Goal: Task Accomplishment & Management: Use online tool/utility

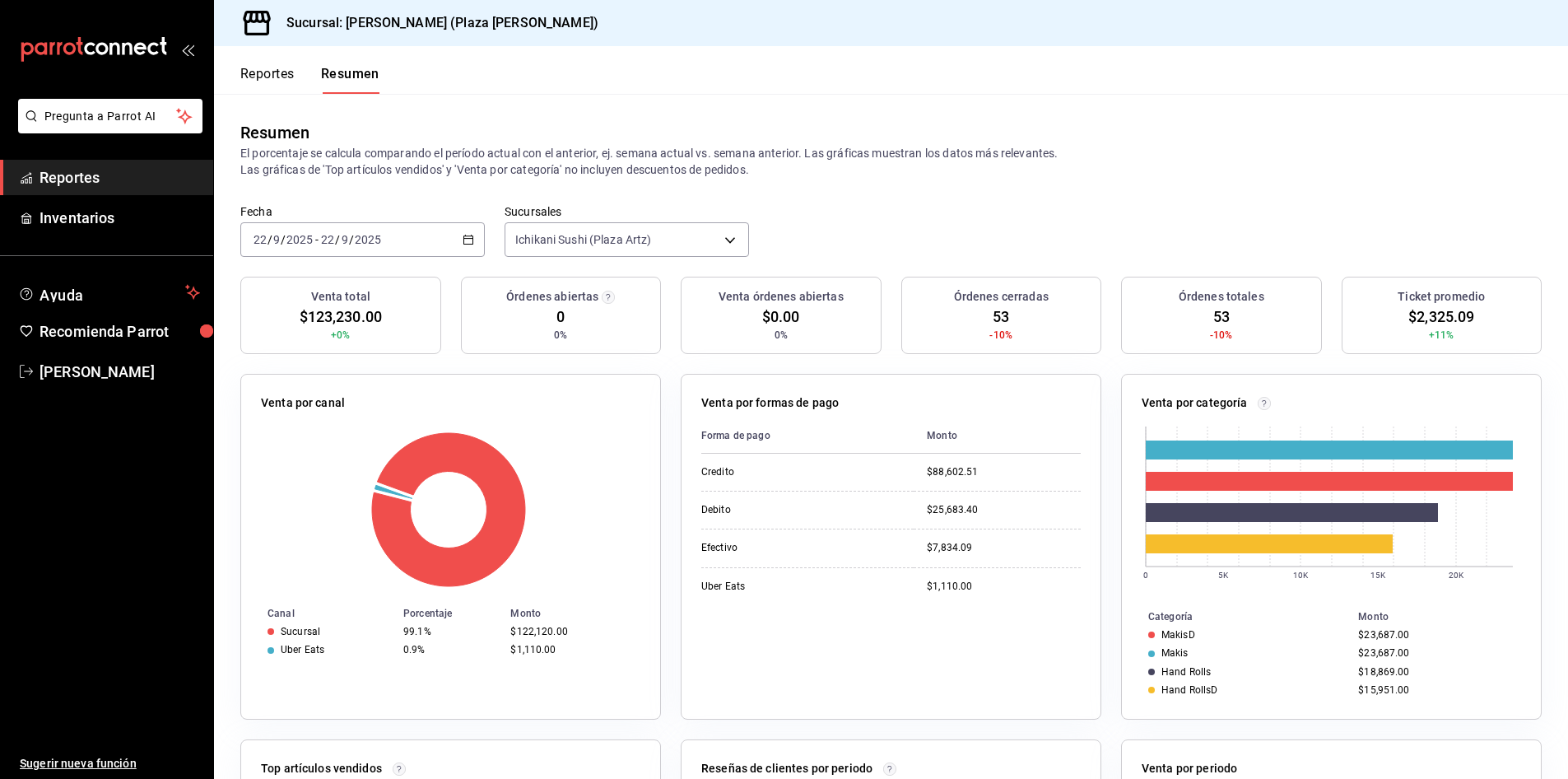
click at [81, 189] on link "Reportes" at bounding box center [106, 177] width 213 height 35
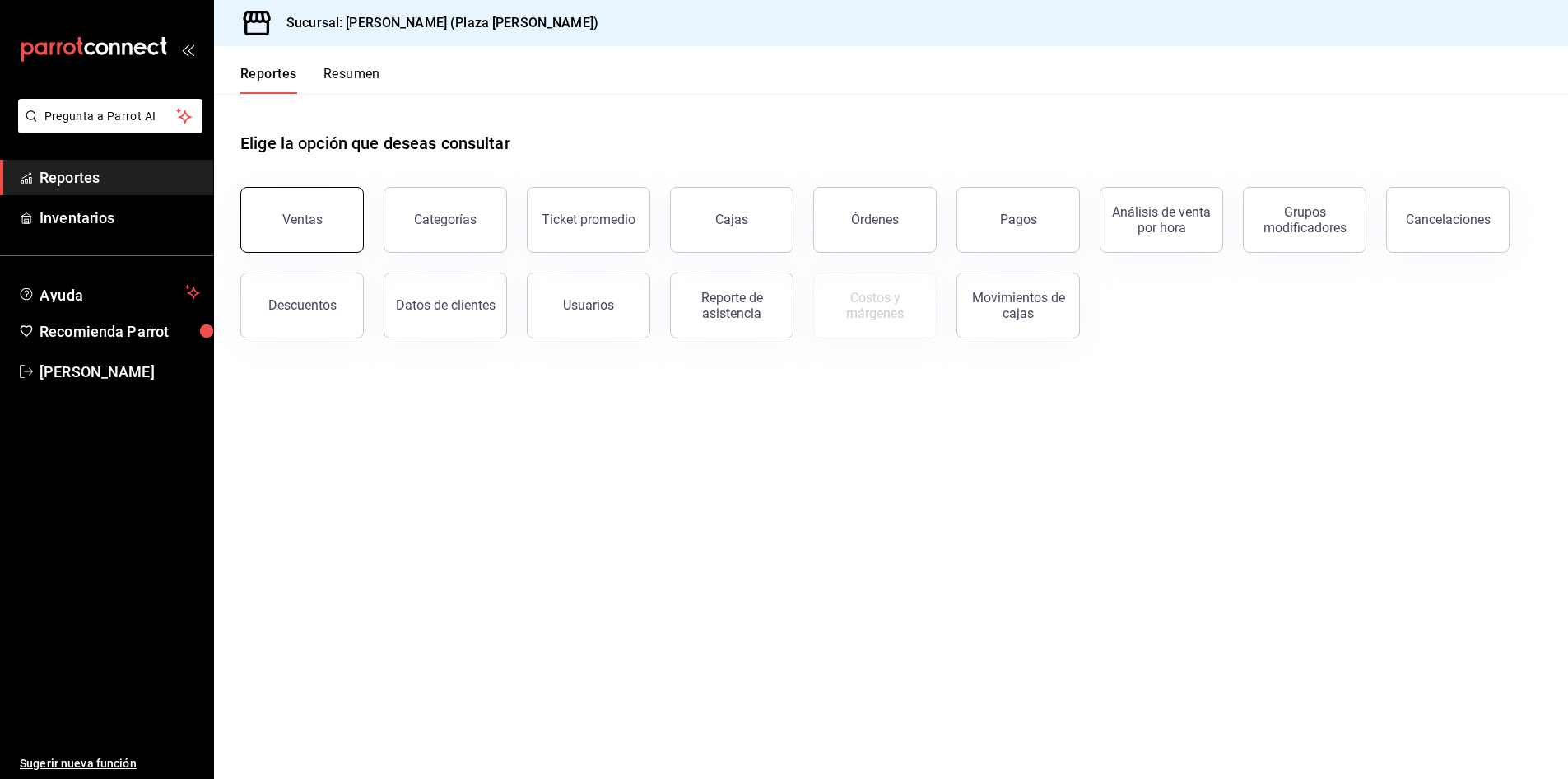
click at [271, 220] on button "Ventas" at bounding box center [302, 219] width 123 height 66
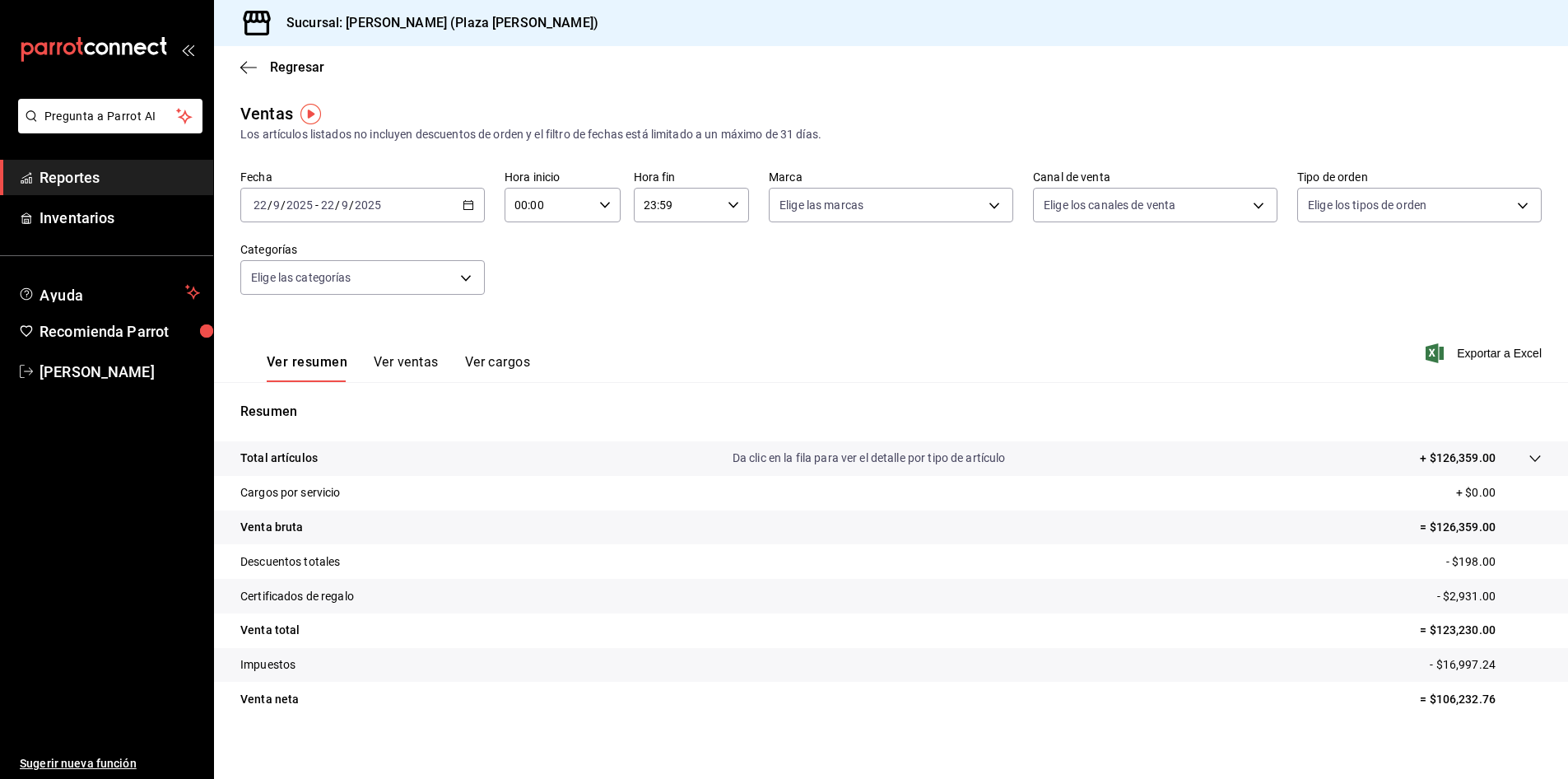
click at [418, 364] on button "Ver ventas" at bounding box center [406, 367] width 65 height 28
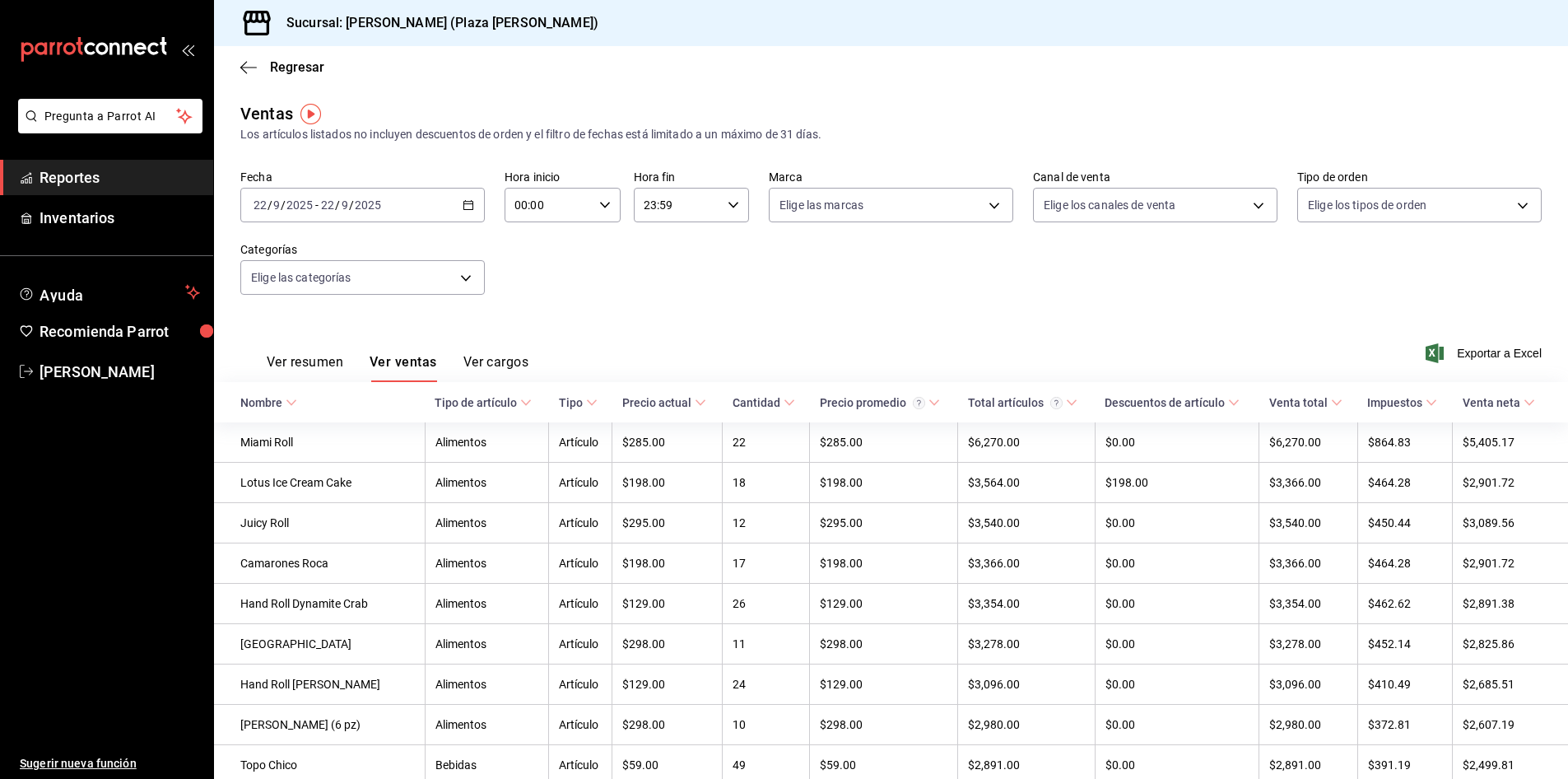
click at [1447, 344] on span "Exportar a Excel" at bounding box center [1486, 353] width 113 height 20
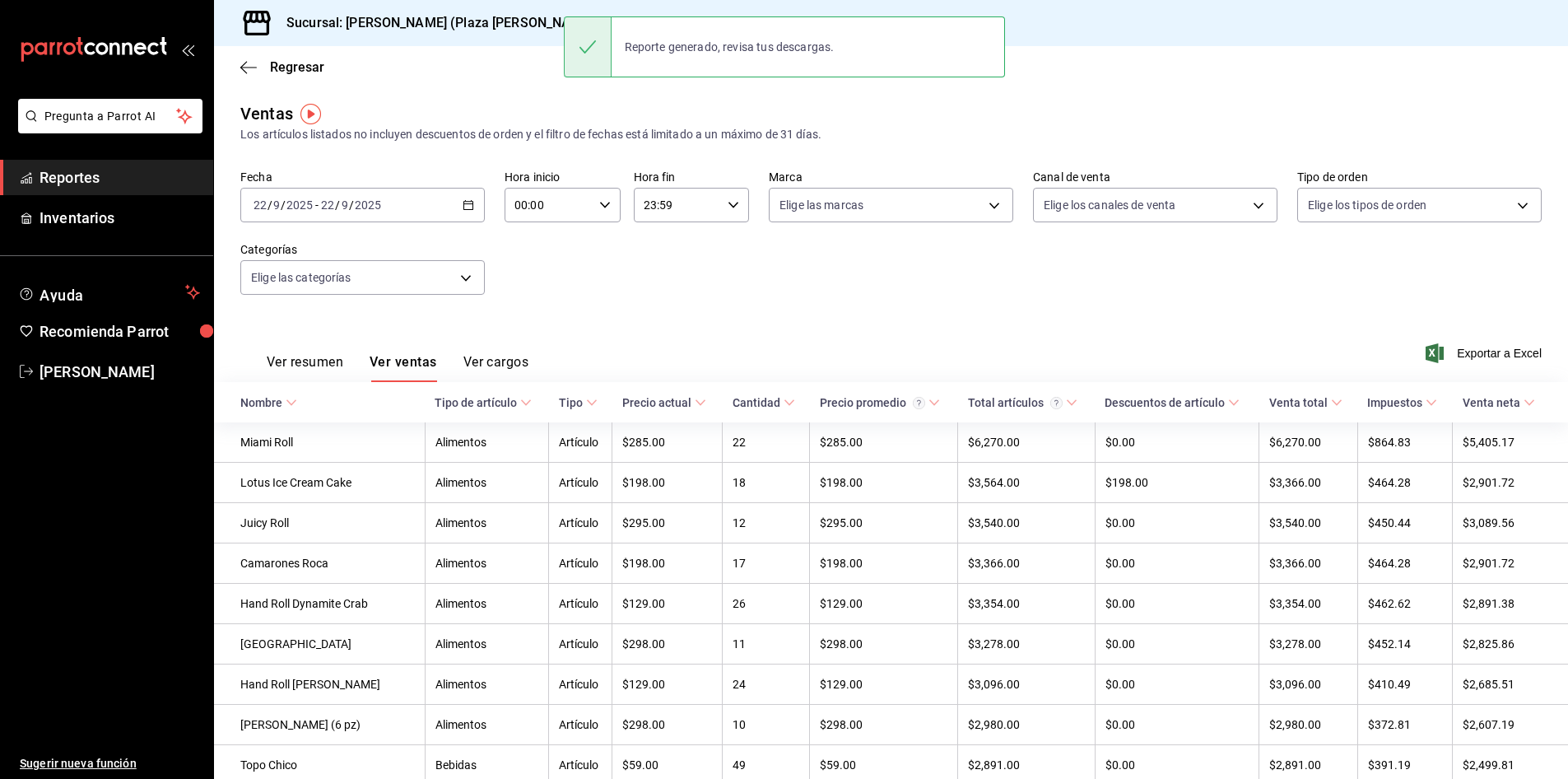
click at [899, 250] on div "Fecha [DATE] [DATE] - [DATE] [DATE] Hora inicio 00:00 Hora inicio Hora fin 23:5…" at bounding box center [891, 242] width 1302 height 145
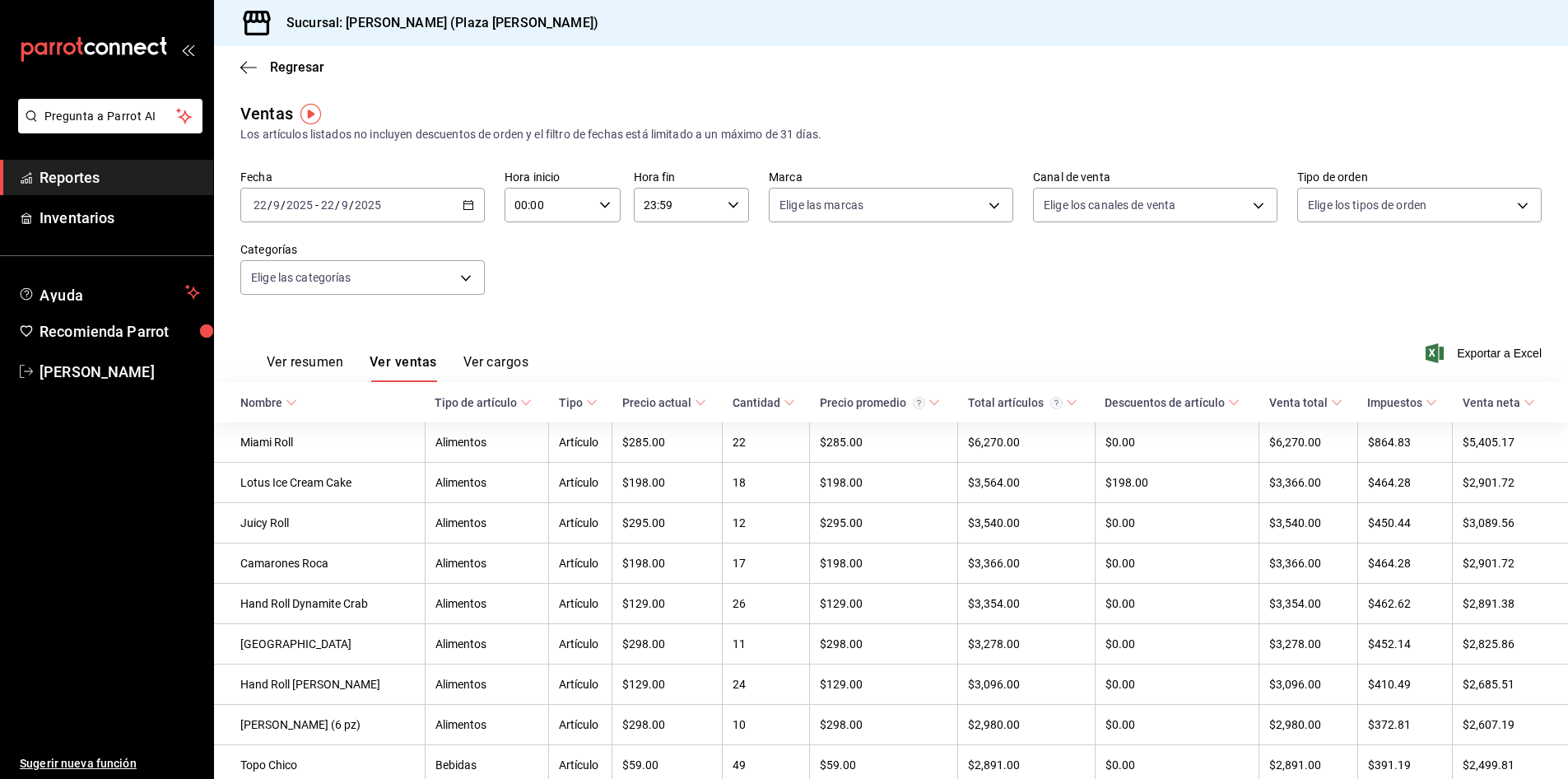
click at [113, 181] on span "Reportes" at bounding box center [120, 177] width 161 height 22
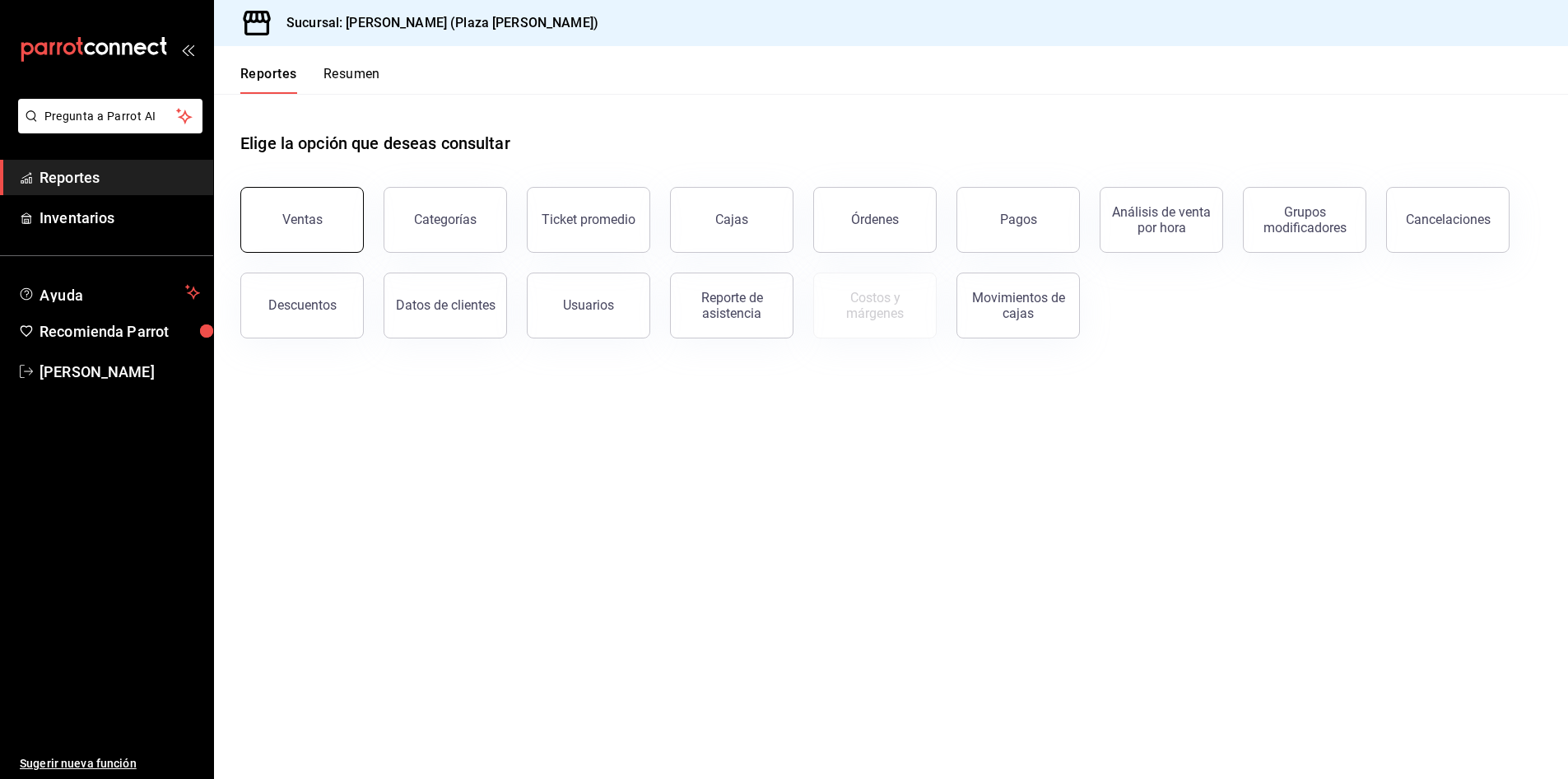
drag, startPoint x: 397, startPoint y: 235, endPoint x: 261, endPoint y: 233, distance: 136.0
click at [261, 233] on div "Ventas Categorías Ticket promedio Cajas Órdenes Pagos Análisis de venta por hor…" at bounding box center [881, 252] width 1322 height 172
click at [261, 233] on button "Ventas" at bounding box center [302, 219] width 123 height 66
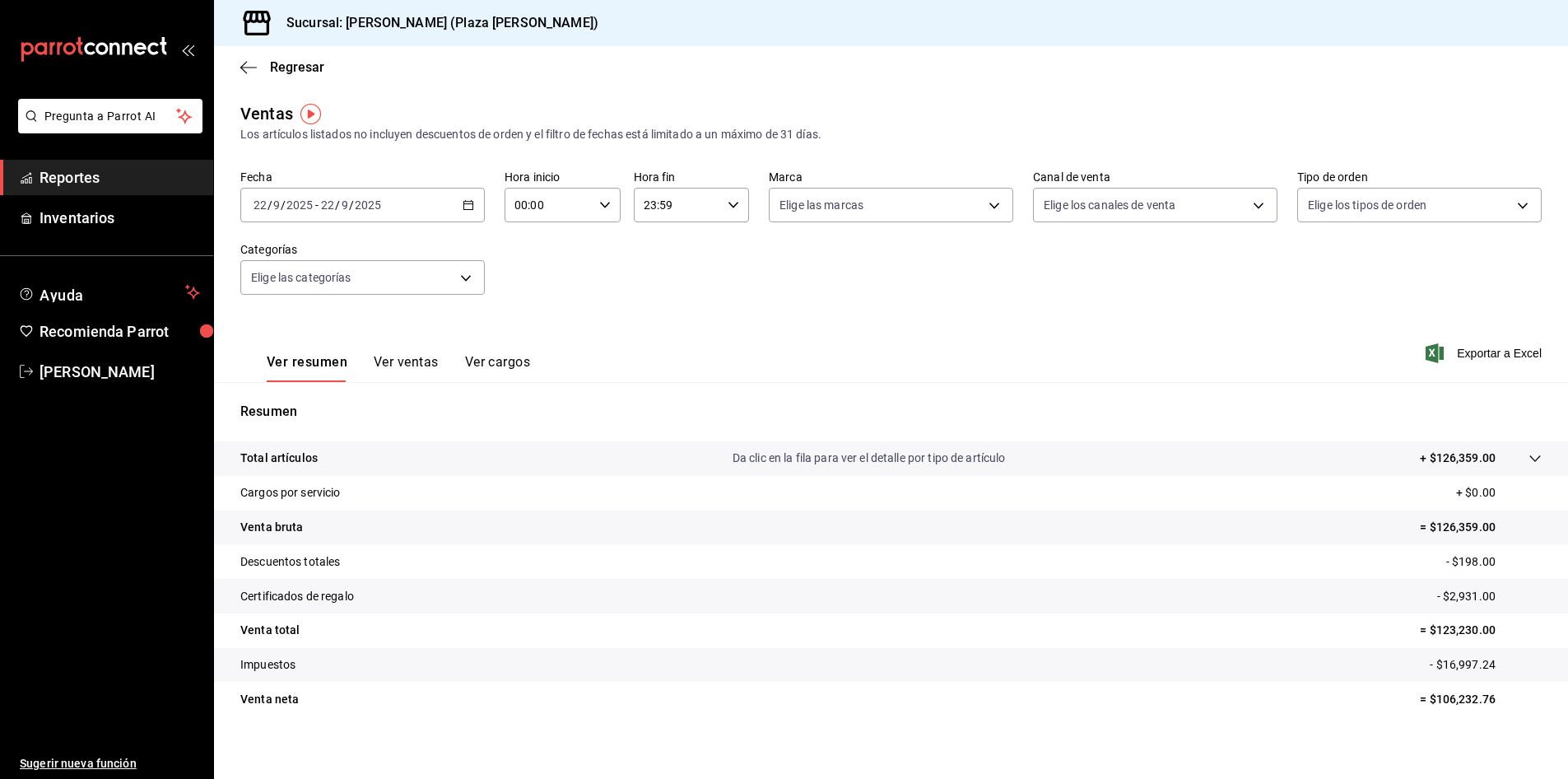
click at [464, 201] on \(Stroke\) "button" at bounding box center [468, 206] width 10 height 9
click at [301, 262] on span "Hoy" at bounding box center [318, 254] width 128 height 17
click at [301, 262] on div "Elige las categorías" at bounding box center [363, 278] width 244 height 34
click at [508, 360] on button "Ver cargos" at bounding box center [498, 367] width 66 height 28
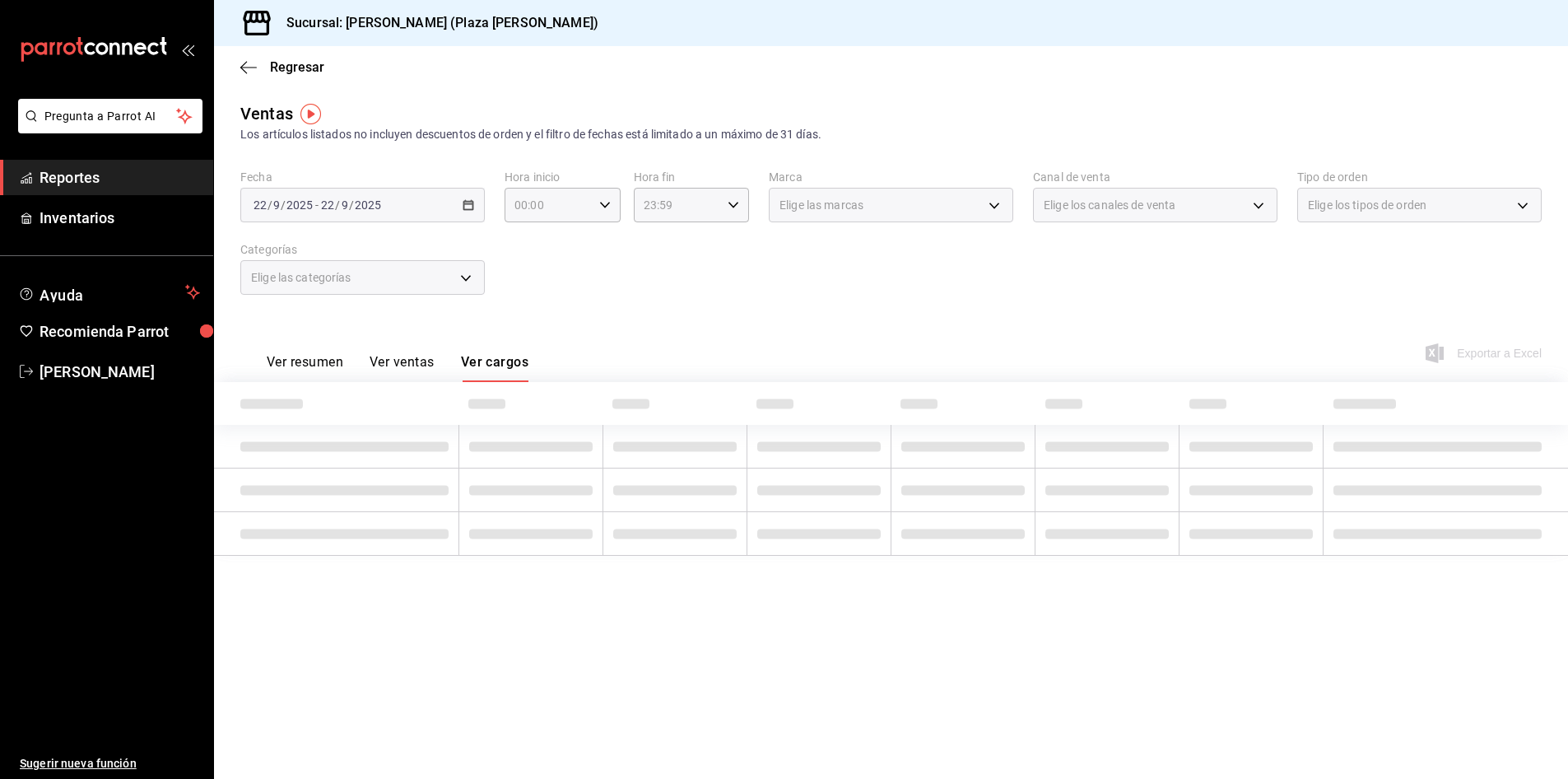
click at [426, 365] on button "Ver ventas" at bounding box center [402, 367] width 65 height 28
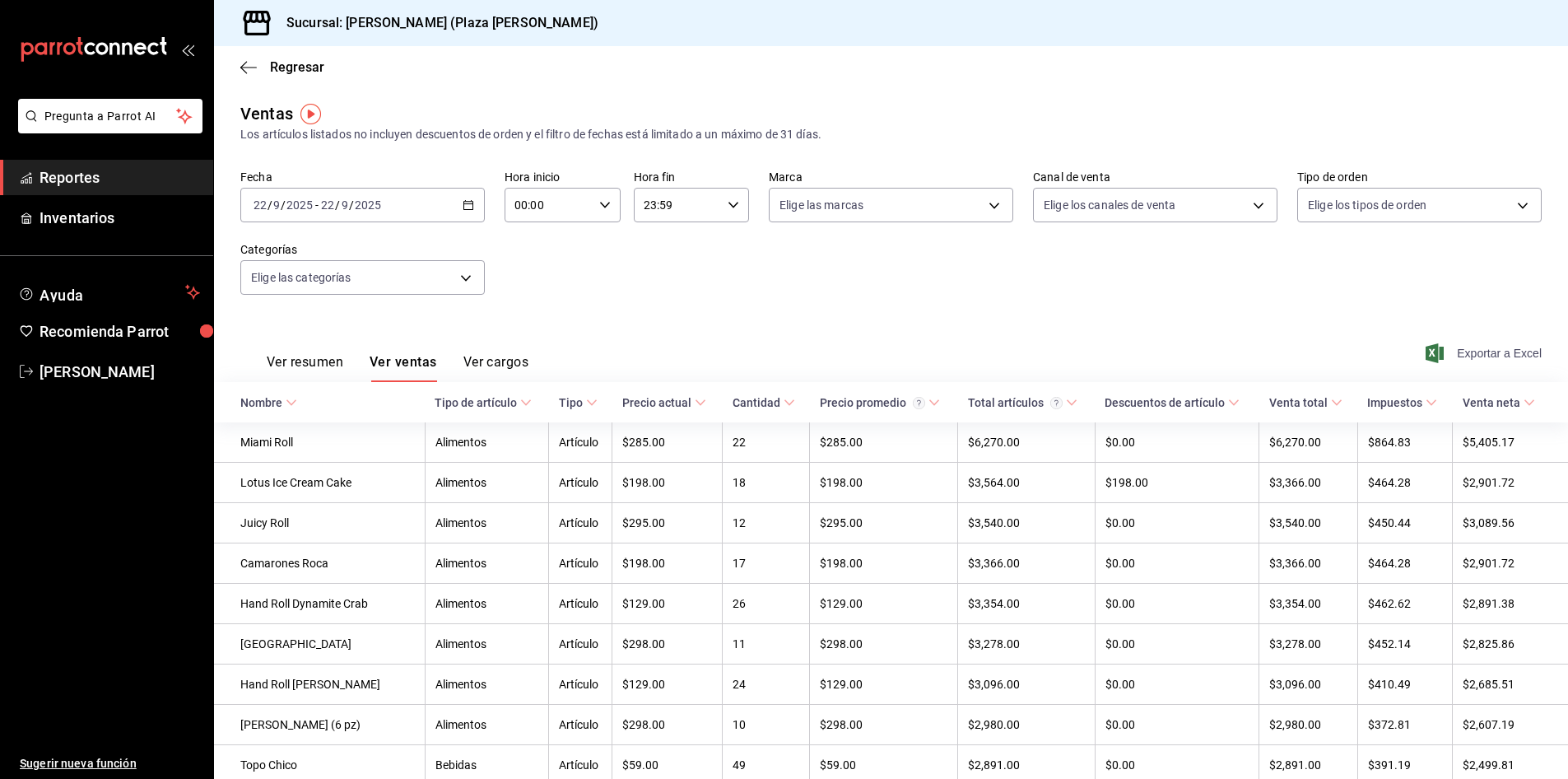
click at [1499, 360] on span "Exportar a Excel" at bounding box center [1486, 353] width 113 height 20
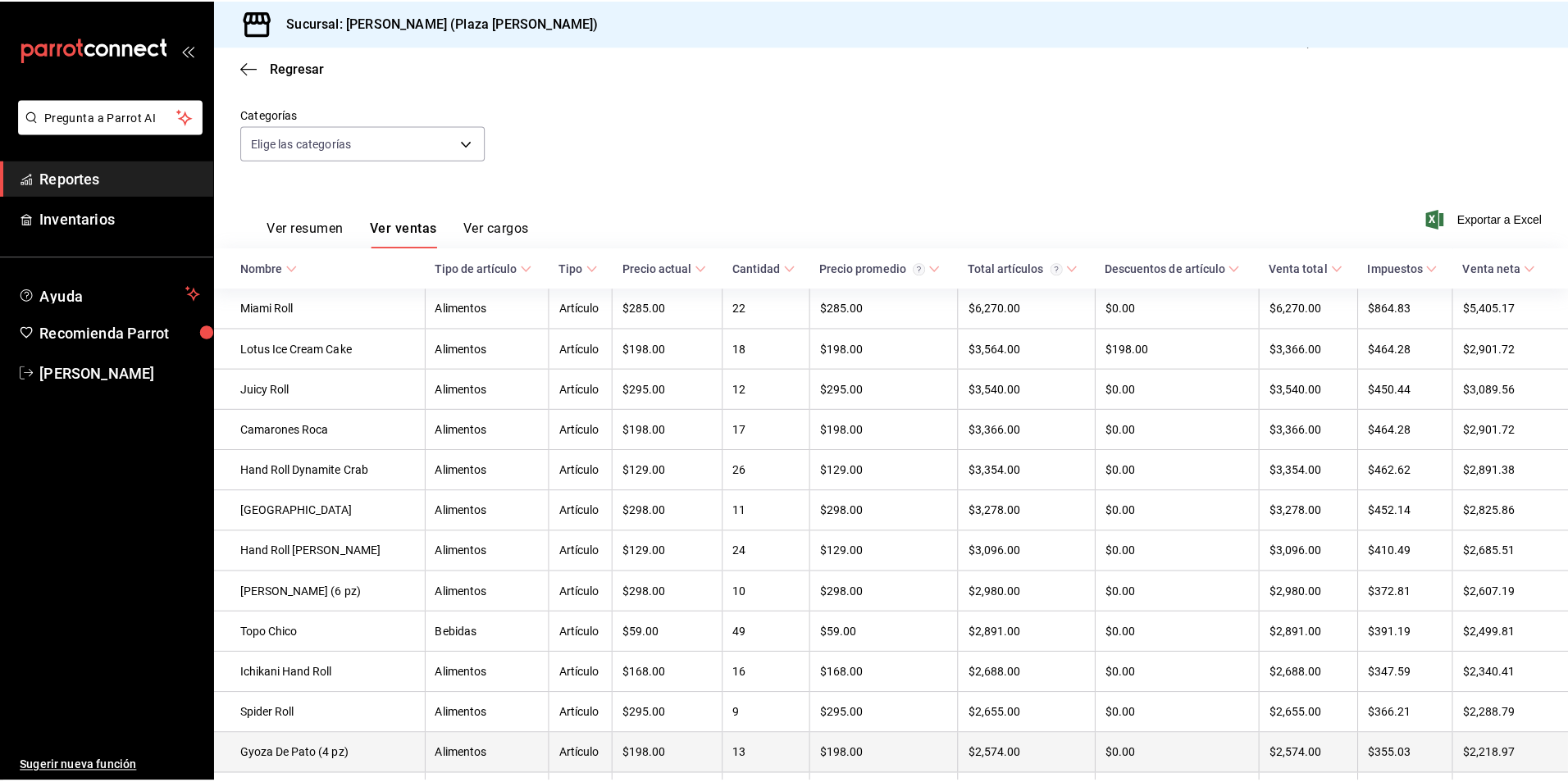
scroll to position [82, 0]
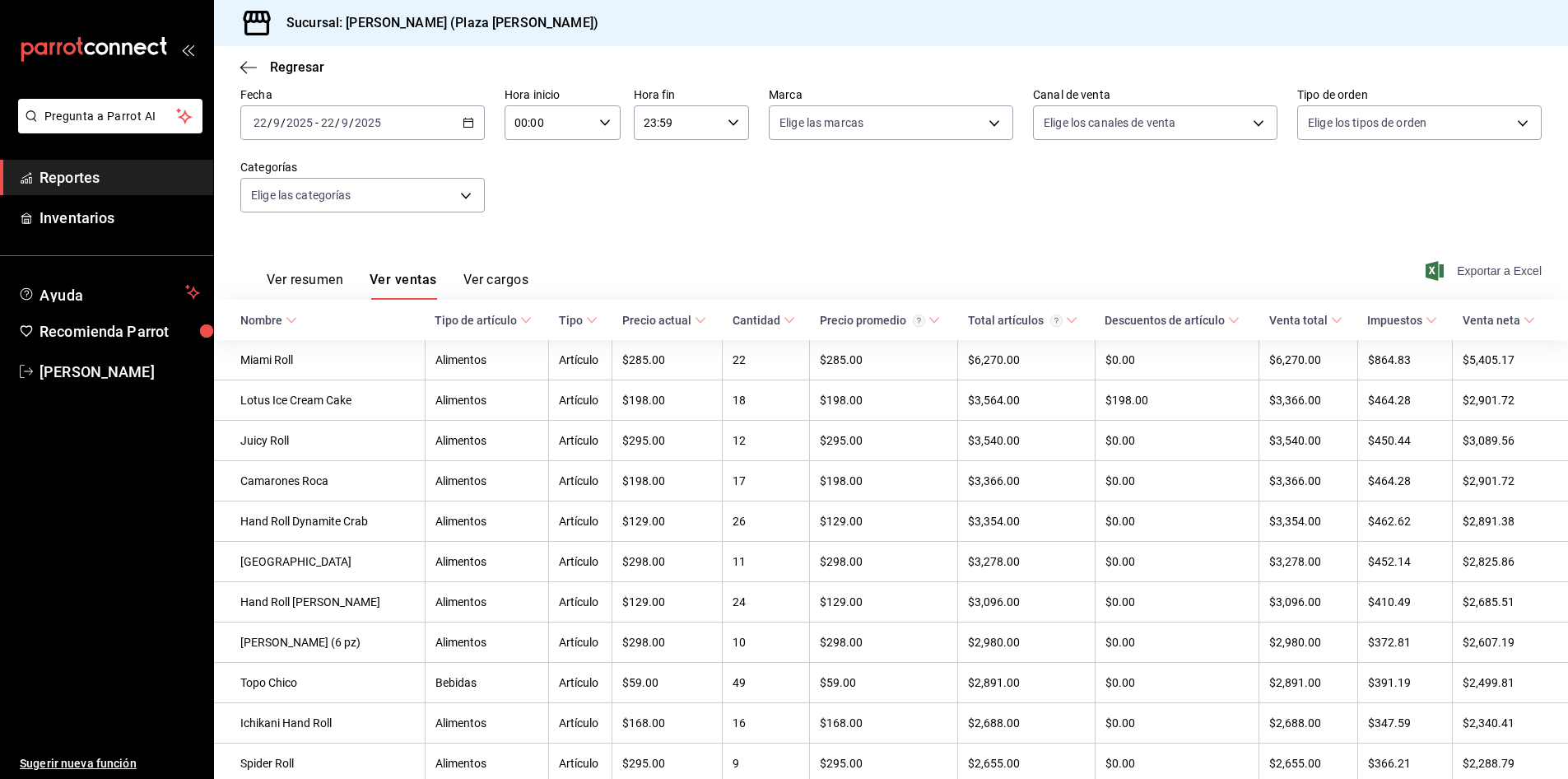
click at [1469, 275] on span "Exportar a Excel" at bounding box center [1486, 270] width 113 height 20
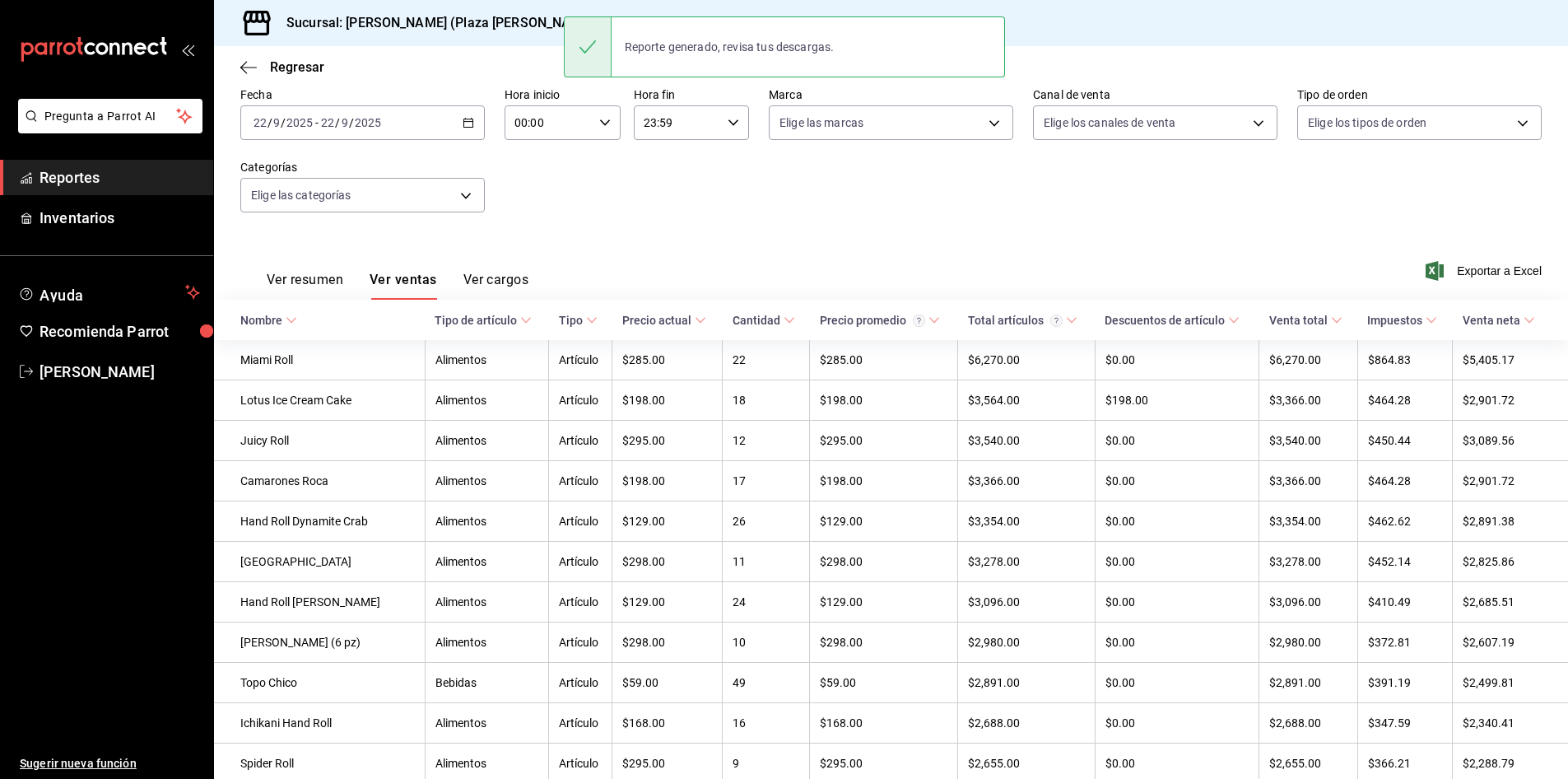
click at [957, 205] on div "Fecha [DATE] [DATE] - [DATE] [DATE] Hora inicio 00:00 Hora inicio Hora fin 23:5…" at bounding box center [891, 159] width 1302 height 145
click at [115, 181] on span "Reportes" at bounding box center [120, 177] width 161 height 22
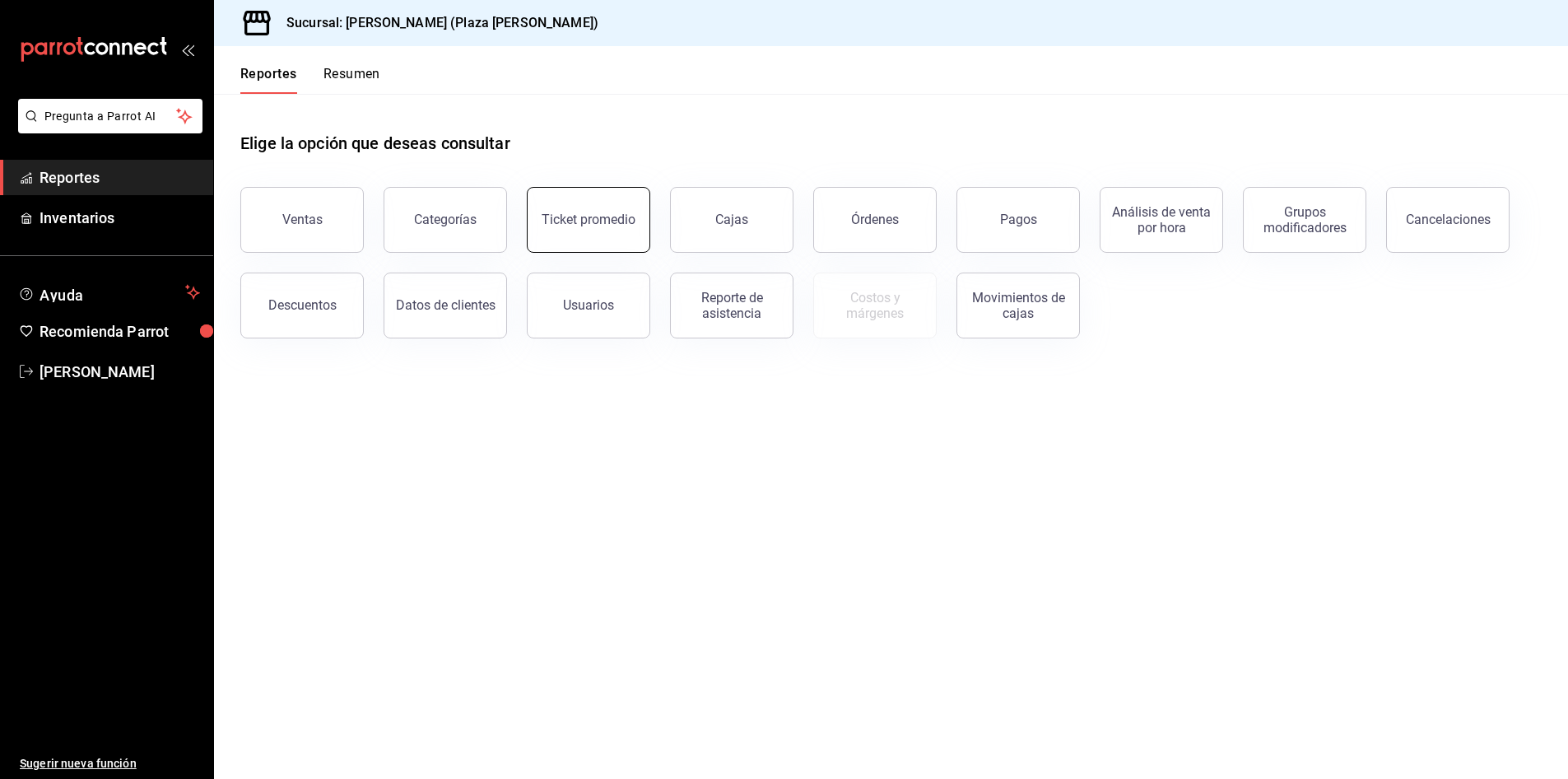
click at [557, 238] on button "Ticket promedio" at bounding box center [588, 219] width 123 height 66
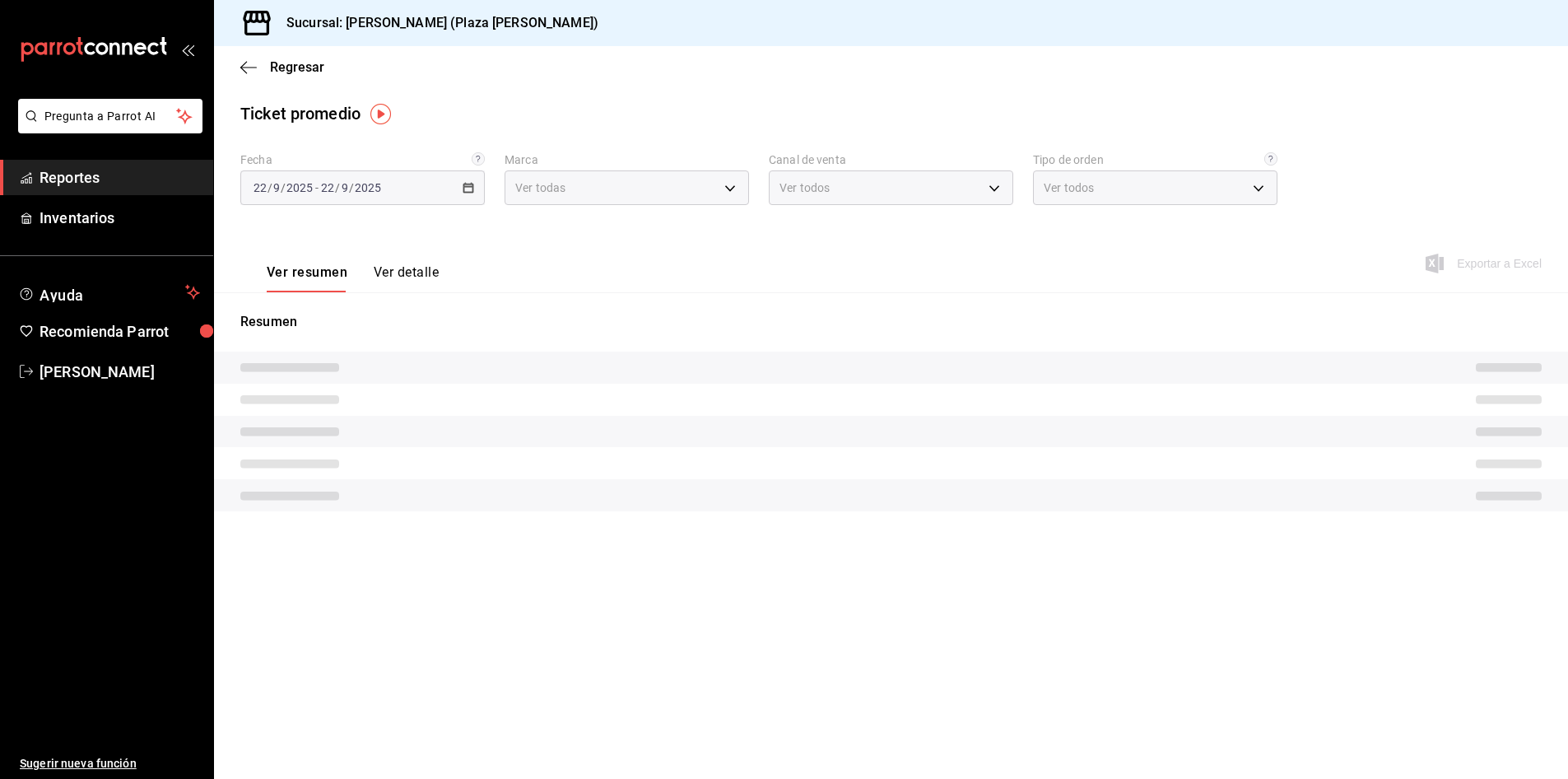
type input "abc0a998-24f3-49b9-87eb-b6f27766d4d5"
type input "PARROT,UBER_EATS,RAPPI,DIDI_FOOD,ONLINE"
type input "c62a6c8a-5deb-4e34-9cb3-511eee532814,EXTERNAL"
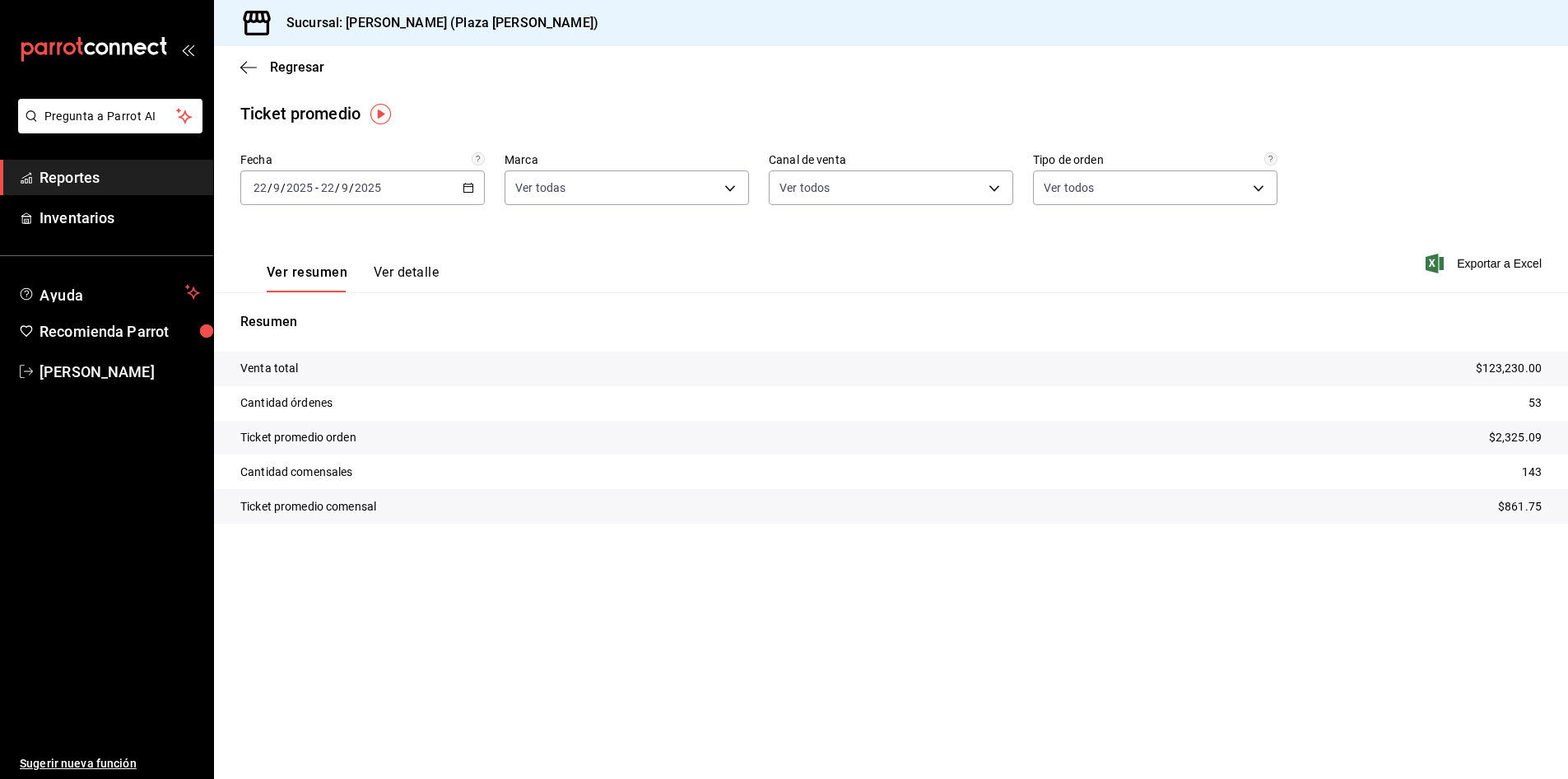
click at [376, 188] on input "2025" at bounding box center [368, 188] width 28 height 13
click at [518, 431] on tr "Ticket promedio orden $2,325.09" at bounding box center [890, 438] width 1354 height 34
click at [403, 286] on button "Ver detalle" at bounding box center [406, 278] width 65 height 28
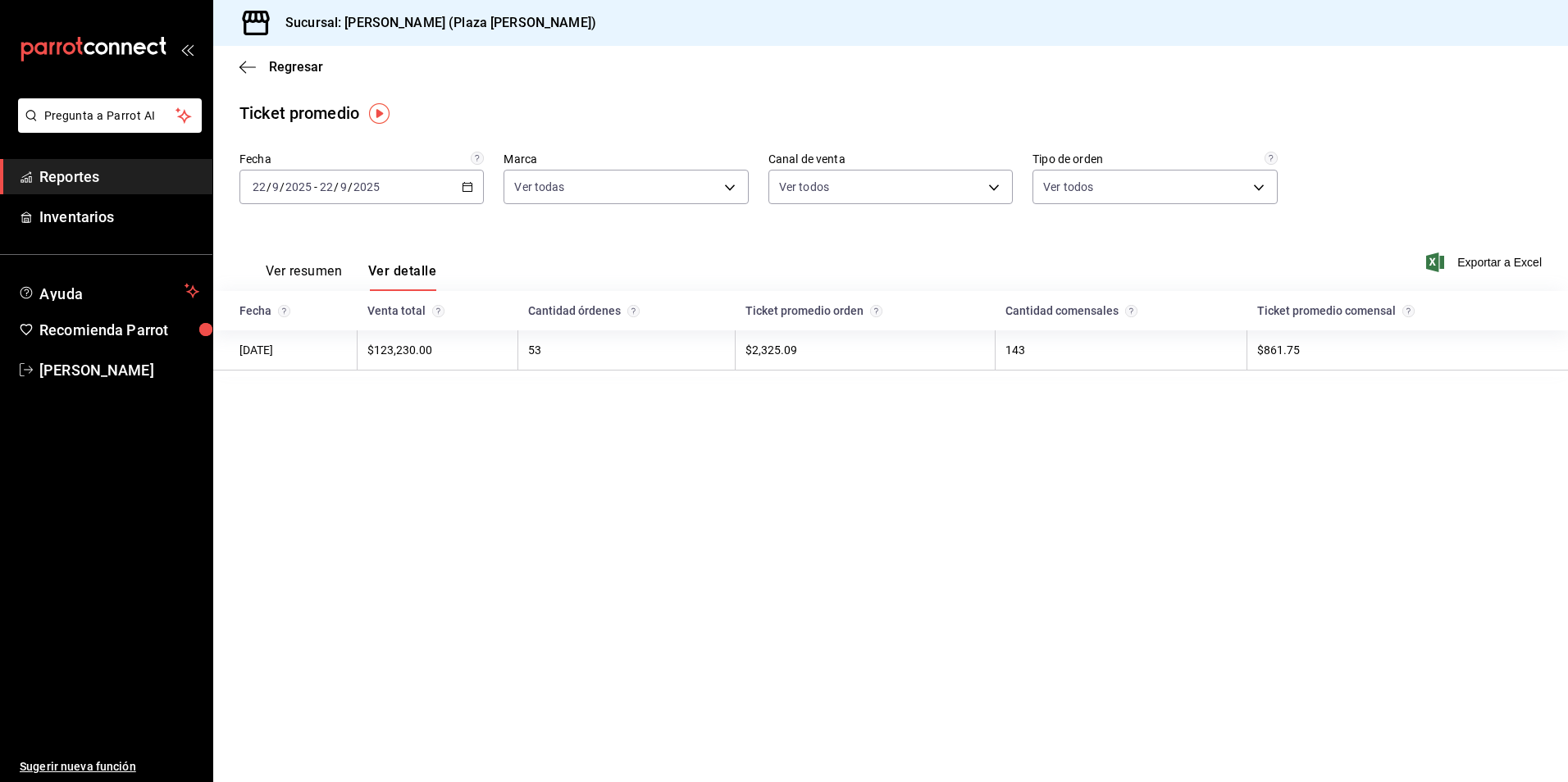
click at [928, 509] on main "Regresar Ticket promedio Fecha [DATE] [DATE] - [DATE] [DATE] Marca Ver todas ab…" at bounding box center [891, 413] width 1355 height 736
click at [90, 176] on span "Reportes" at bounding box center [119, 176] width 160 height 22
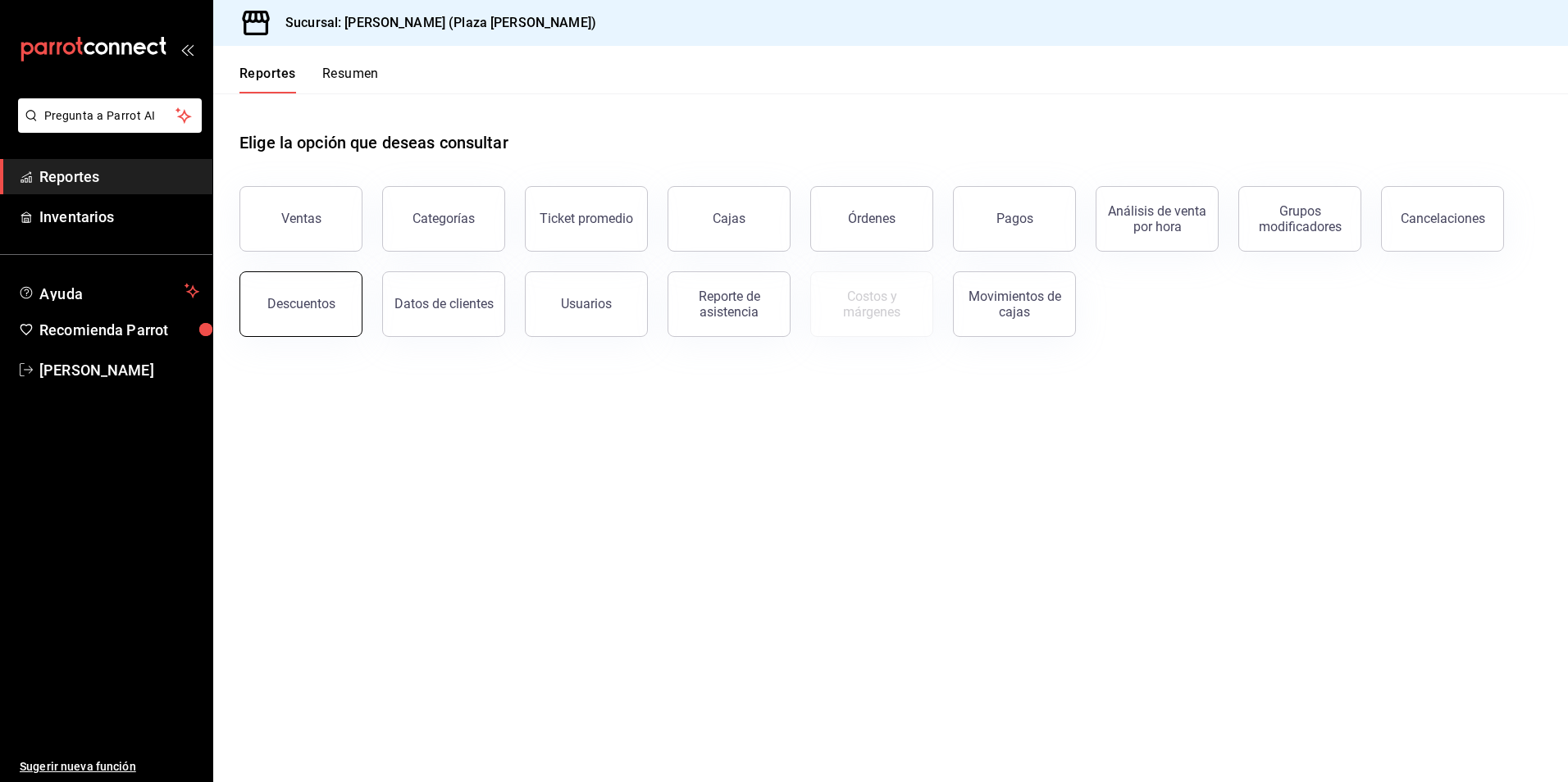
click at [286, 292] on button "Descuentos" at bounding box center [301, 303] width 123 height 65
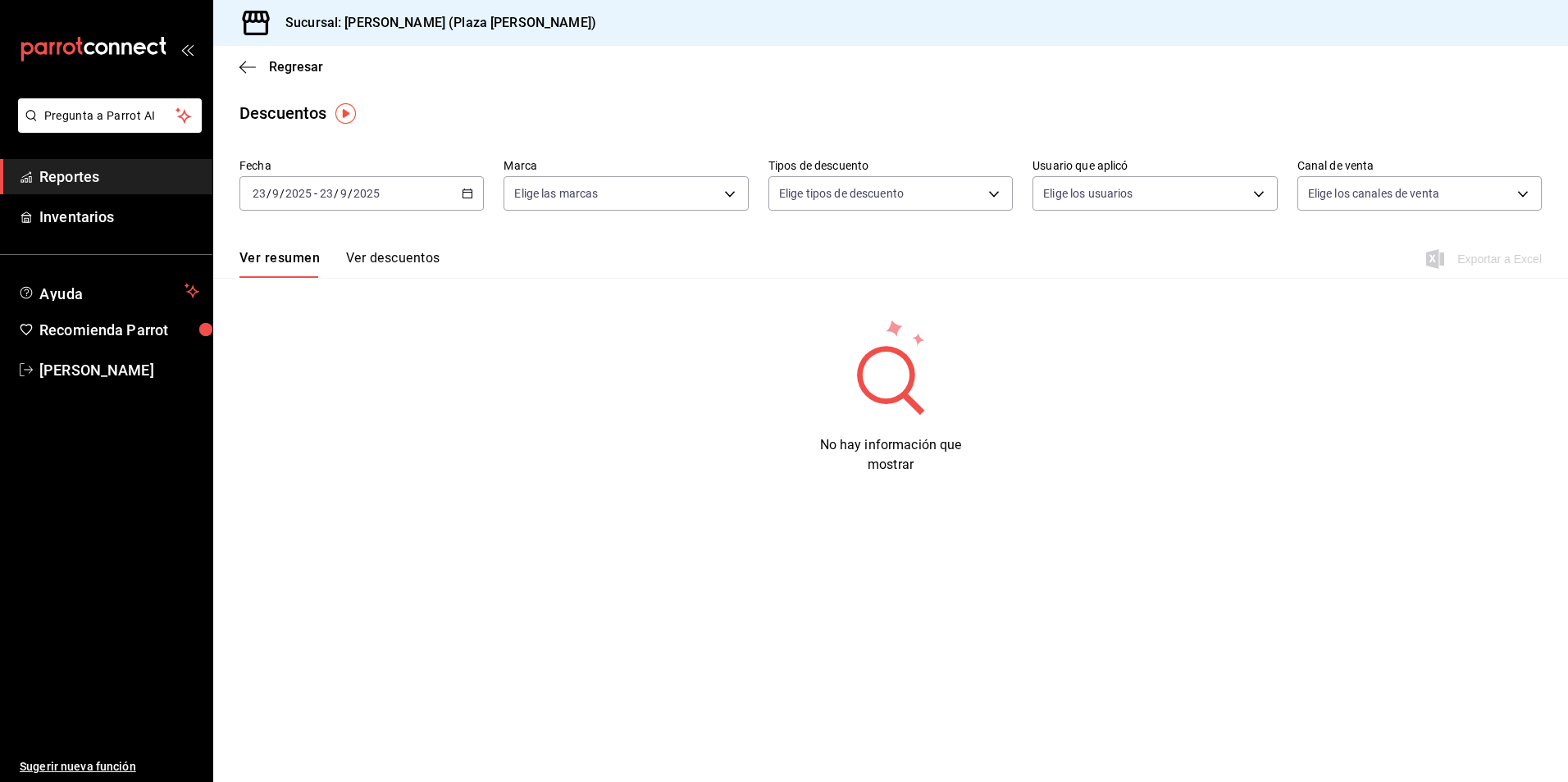
click at [473, 193] on icon "button" at bounding box center [467, 193] width 12 height 12
click at [324, 268] on li "Ayer" at bounding box center [316, 279] width 153 height 37
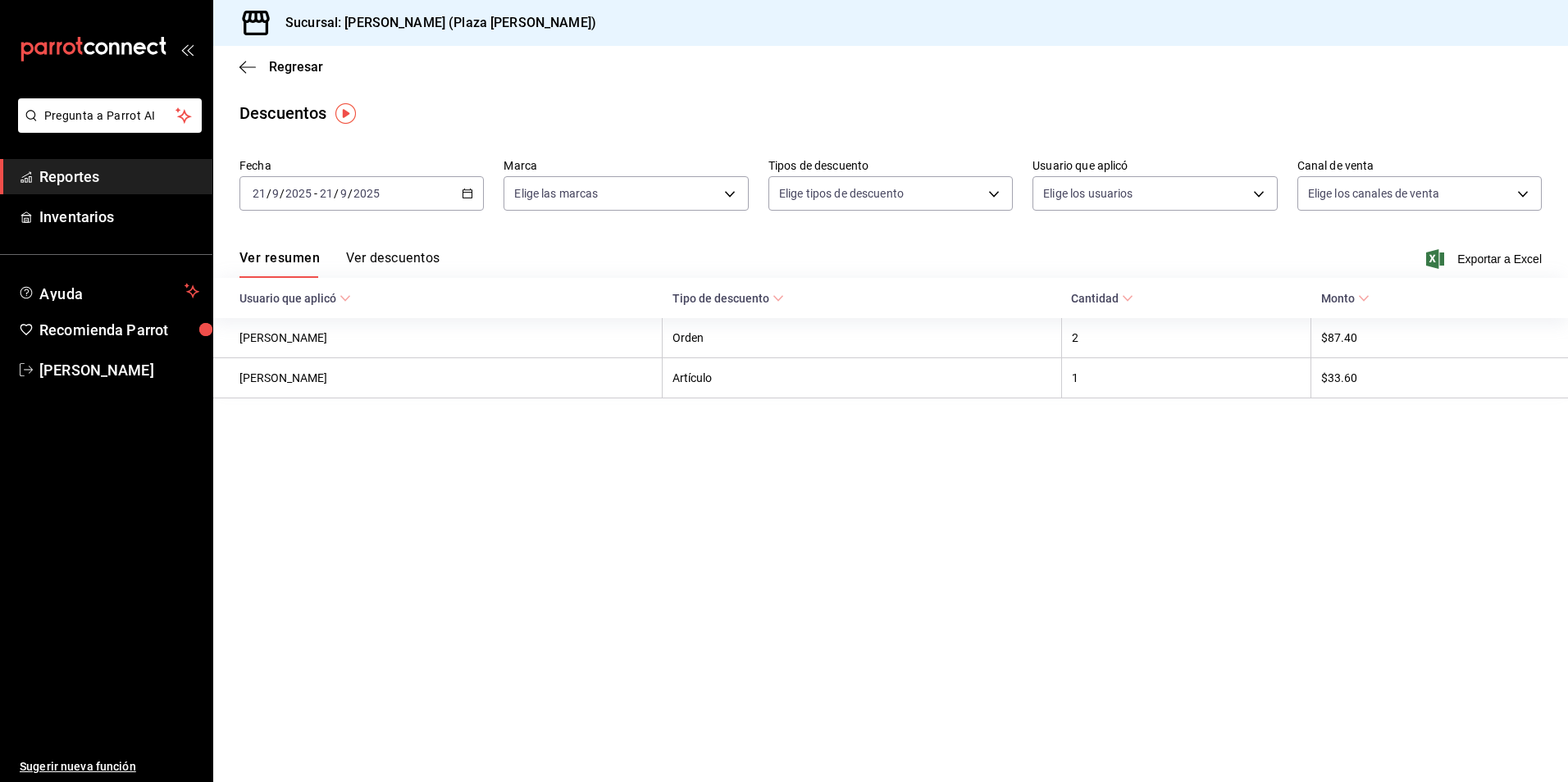
click at [460, 200] on div "[DATE] [DATE] - [DATE] [DATE]" at bounding box center [362, 193] width 244 height 34
click at [372, 243] on span "Hoy" at bounding box center [317, 242] width 127 height 17
click at [430, 260] on button "Ver descuentos" at bounding box center [393, 263] width 93 height 28
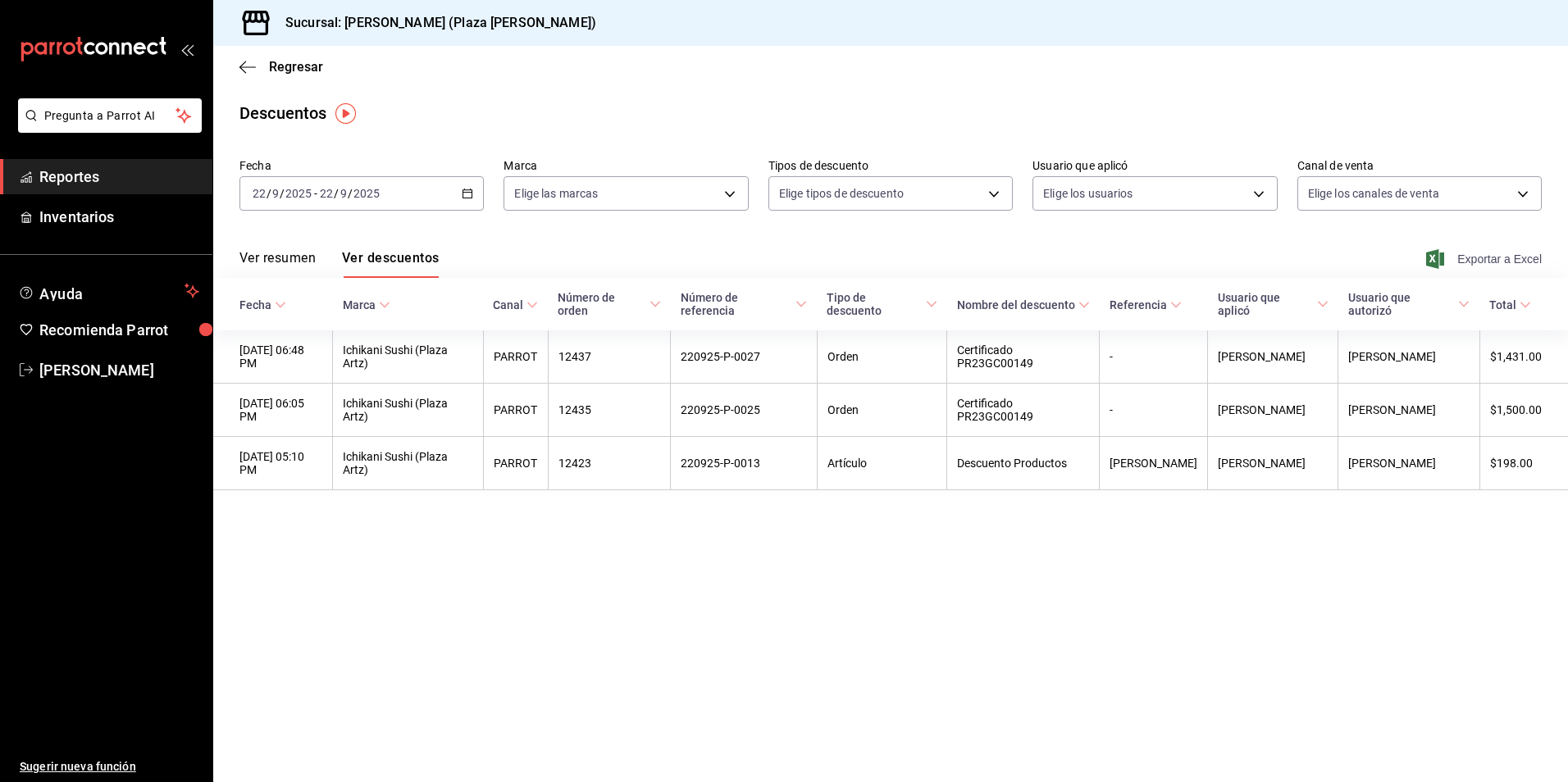
click at [1453, 261] on span "Exportar a Excel" at bounding box center [1486, 259] width 113 height 20
drag, startPoint x: 960, startPoint y: 143, endPoint x: 738, endPoint y: 15, distance: 256.3
click at [960, 143] on main "Regresar Descuentos Fecha [DATE] [DATE] - [DATE] [DATE] Marca Elige las marcas …" at bounding box center [891, 413] width 1355 height 736
